Goal: Task Accomplishment & Management: Manage account settings

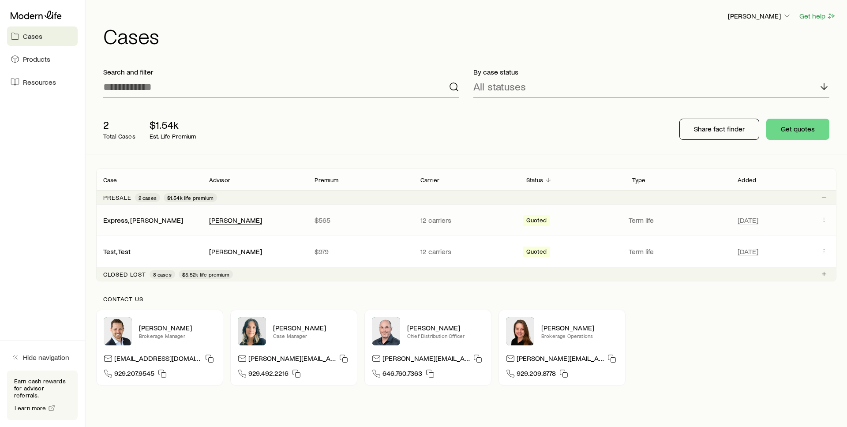
click at [226, 219] on div "[PERSON_NAME]" at bounding box center [235, 220] width 53 height 9
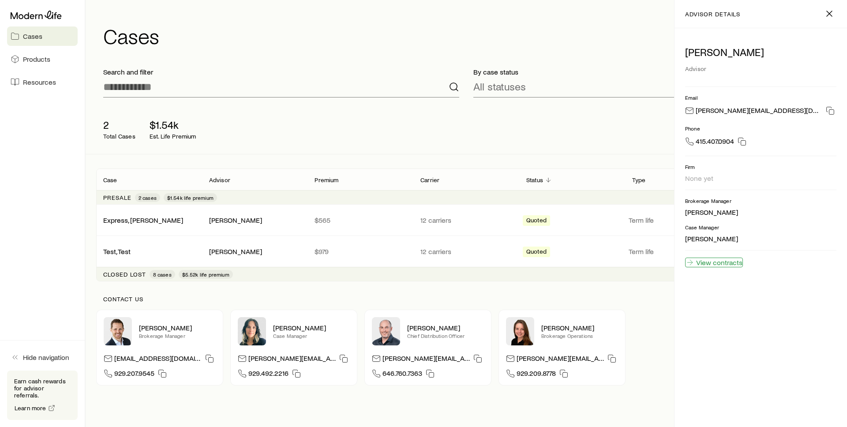
click at [722, 266] on link "View contracts" at bounding box center [714, 263] width 58 height 10
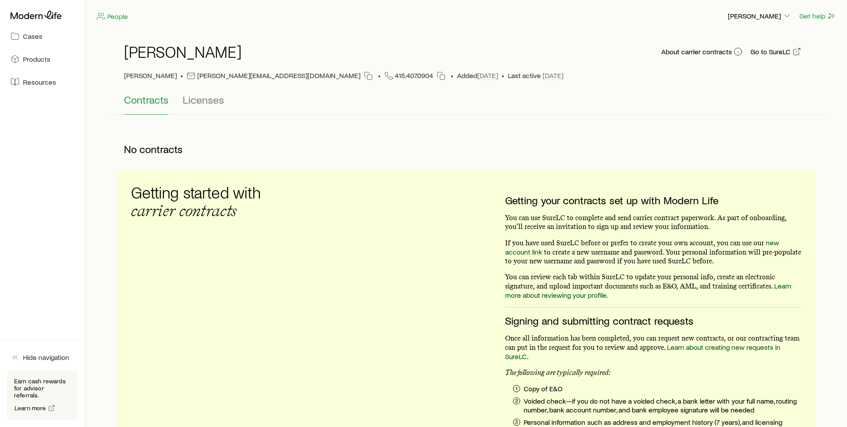
click at [154, 78] on span "[PERSON_NAME]" at bounding box center [150, 77] width 53 height 12
click at [142, 78] on span "[PERSON_NAME]" at bounding box center [150, 77] width 53 height 12
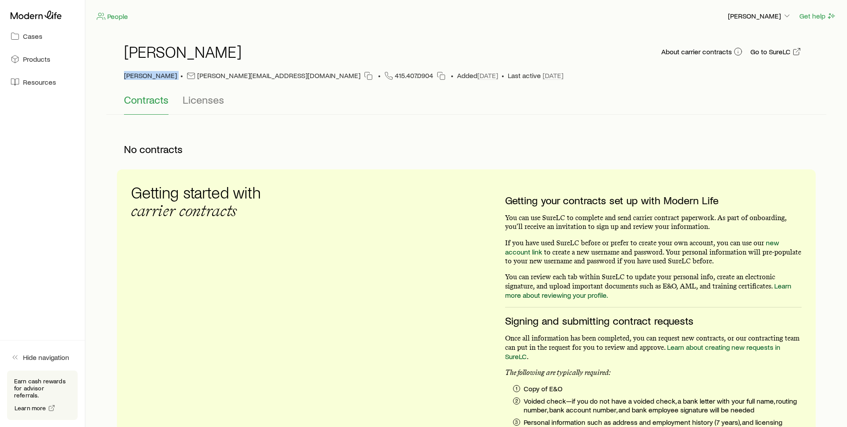
click at [142, 78] on span "[PERSON_NAME]" at bounding box center [150, 77] width 53 height 12
click at [415, 118] on div "[PERSON_NAME] About carrier contracts Go to SureLC [PERSON_NAME] [PERSON_NAME][…" at bounding box center [466, 311] width 699 height 558
click at [156, 78] on span "[PERSON_NAME]" at bounding box center [150, 77] width 53 height 12
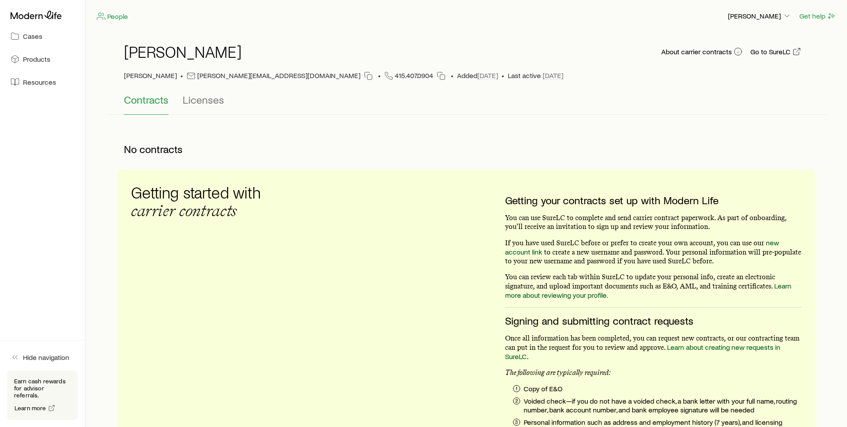
click at [582, 104] on div "Contracts Licenses" at bounding box center [466, 104] width 684 height 21
click at [146, 74] on span "[PERSON_NAME]" at bounding box center [150, 77] width 53 height 12
click at [605, 95] on div "Contracts Licenses" at bounding box center [466, 104] width 684 height 21
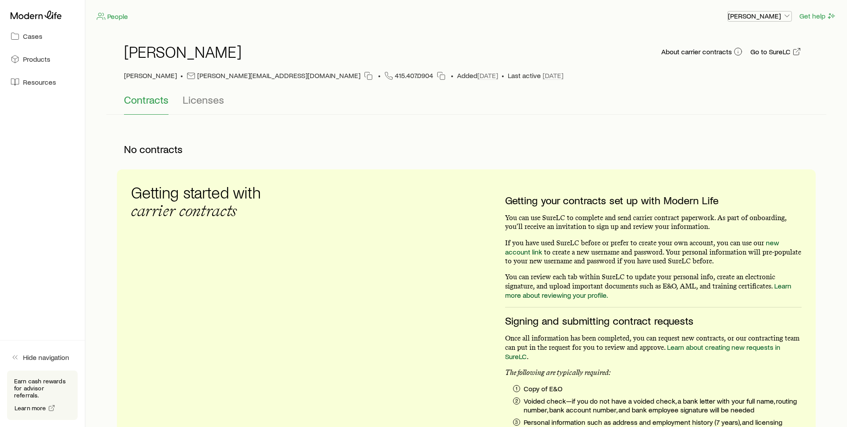
click at [779, 19] on p "[PERSON_NAME]" at bounding box center [760, 15] width 64 height 9
click at [775, 15] on p "[PERSON_NAME]" at bounding box center [760, 15] width 64 height 9
click at [138, 76] on span "[PERSON_NAME]" at bounding box center [150, 77] width 53 height 12
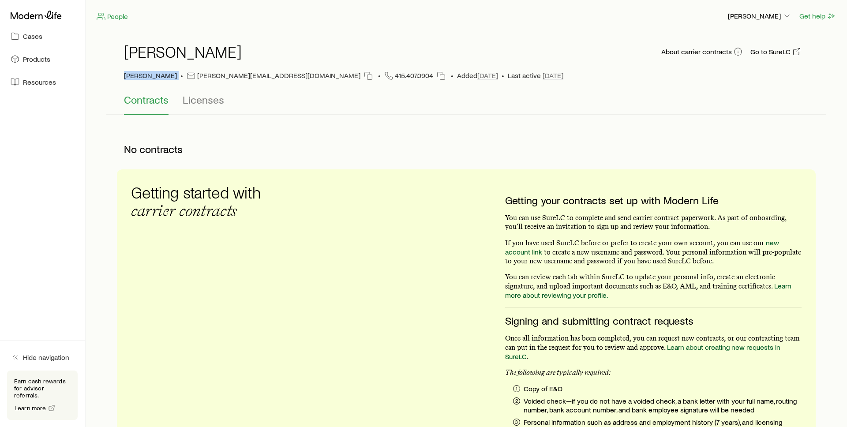
click at [138, 76] on span "[PERSON_NAME]" at bounding box center [150, 77] width 53 height 12
click at [137, 76] on span "[PERSON_NAME]" at bounding box center [150, 77] width 53 height 12
click at [772, 16] on p "[PERSON_NAME]" at bounding box center [760, 15] width 64 height 9
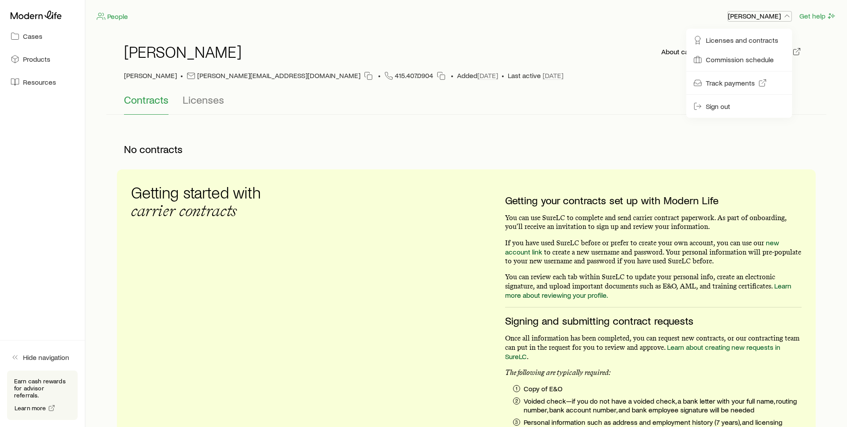
click at [772, 16] on p "[PERSON_NAME]" at bounding box center [760, 15] width 64 height 9
click at [159, 77] on span "[PERSON_NAME]" at bounding box center [150, 77] width 53 height 12
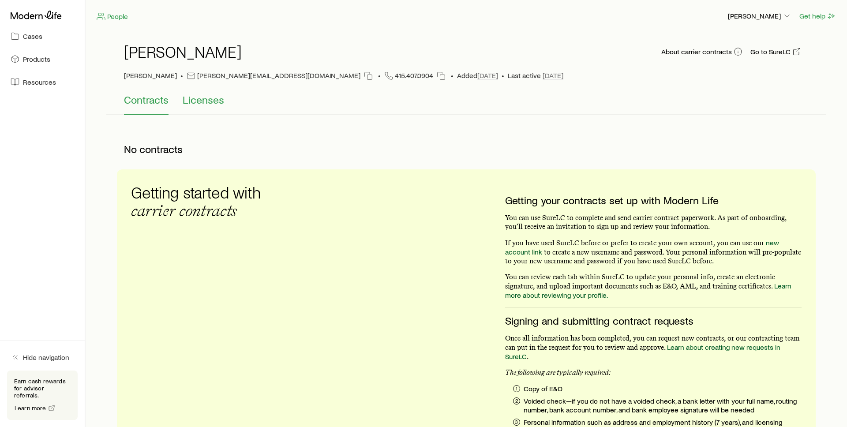
click at [199, 95] on span "Licenses" at bounding box center [203, 100] width 41 height 12
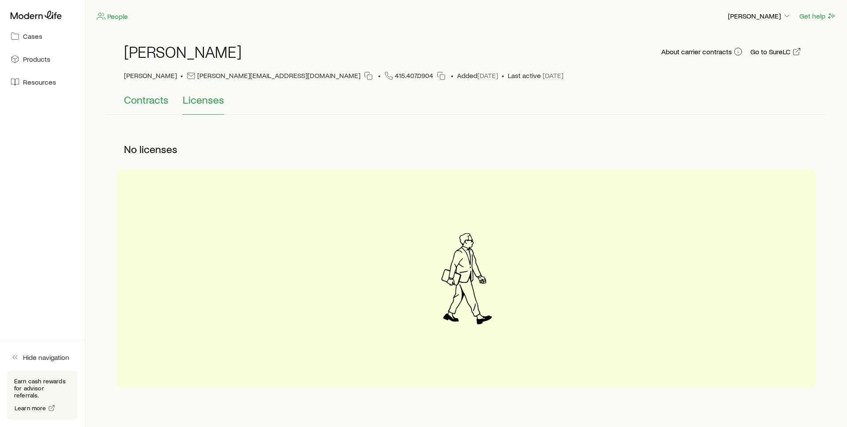
click at [165, 101] on span "Contracts" at bounding box center [146, 100] width 45 height 12
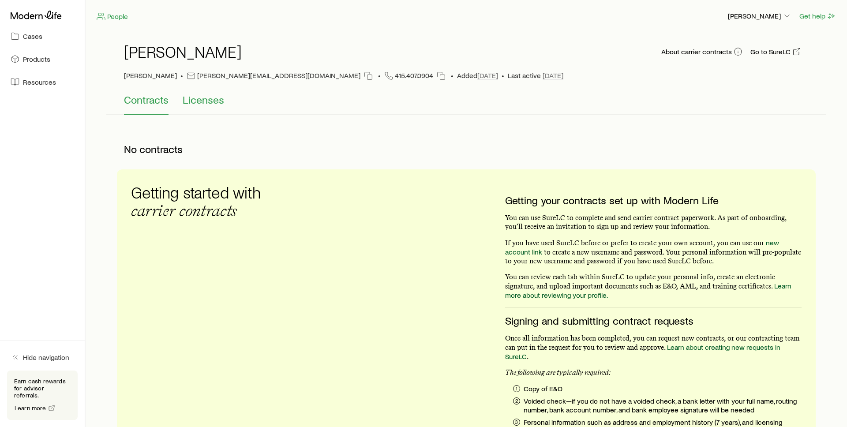
click at [201, 103] on span "Licenses" at bounding box center [203, 100] width 41 height 12
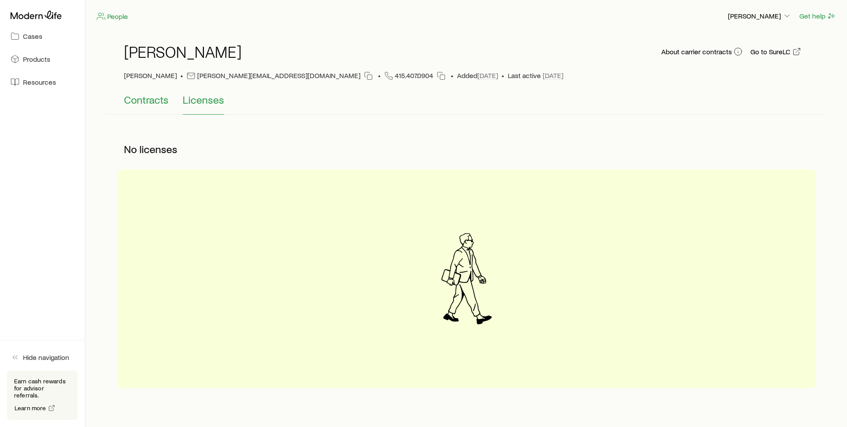
click at [142, 99] on span "Contracts" at bounding box center [146, 100] width 45 height 12
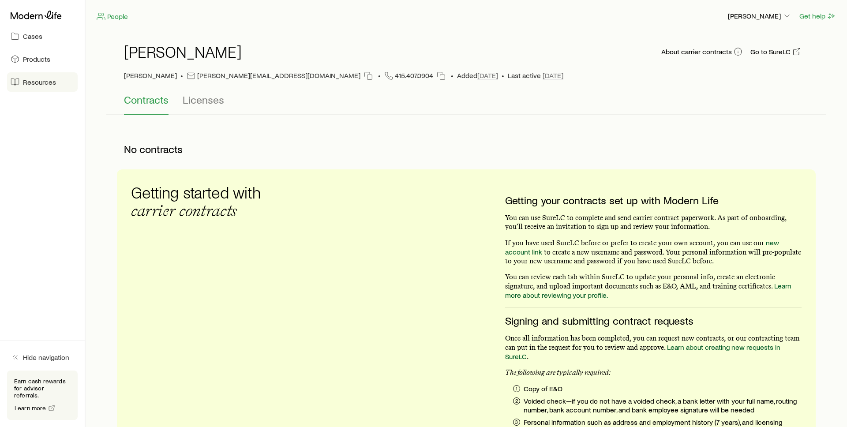
click at [32, 90] on link "Resources" at bounding box center [42, 81] width 71 height 19
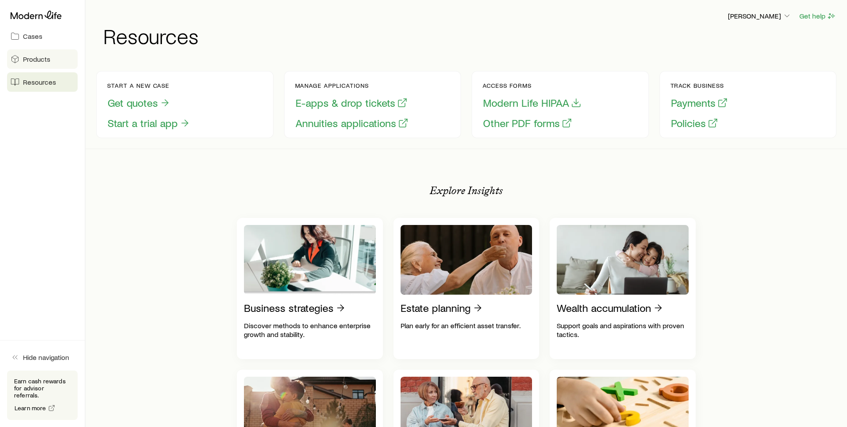
click at [37, 63] on span "Products" at bounding box center [36, 59] width 27 height 9
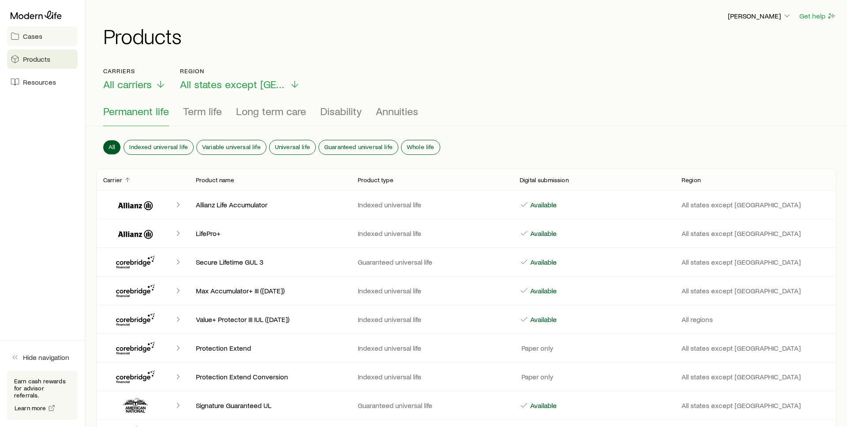
click at [40, 42] on link "Cases" at bounding box center [42, 35] width 71 height 19
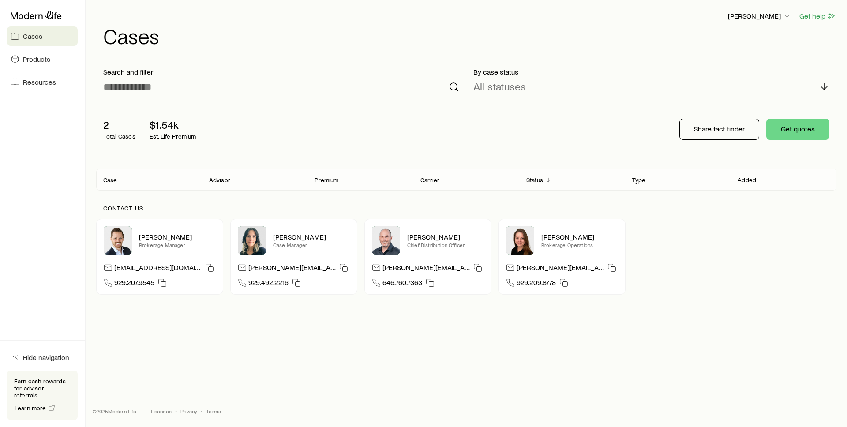
click at [245, 55] on div "Margaret Shear Get help Cases" at bounding box center [466, 28] width 740 height 57
click at [771, 18] on p "[PERSON_NAME]" at bounding box center [760, 15] width 64 height 9
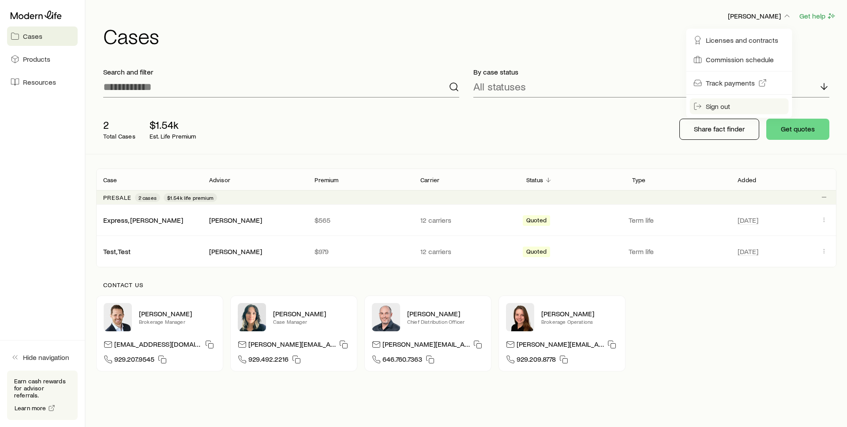
click at [739, 104] on button "Sign out" at bounding box center [739, 106] width 99 height 16
